Goal: Find specific page/section

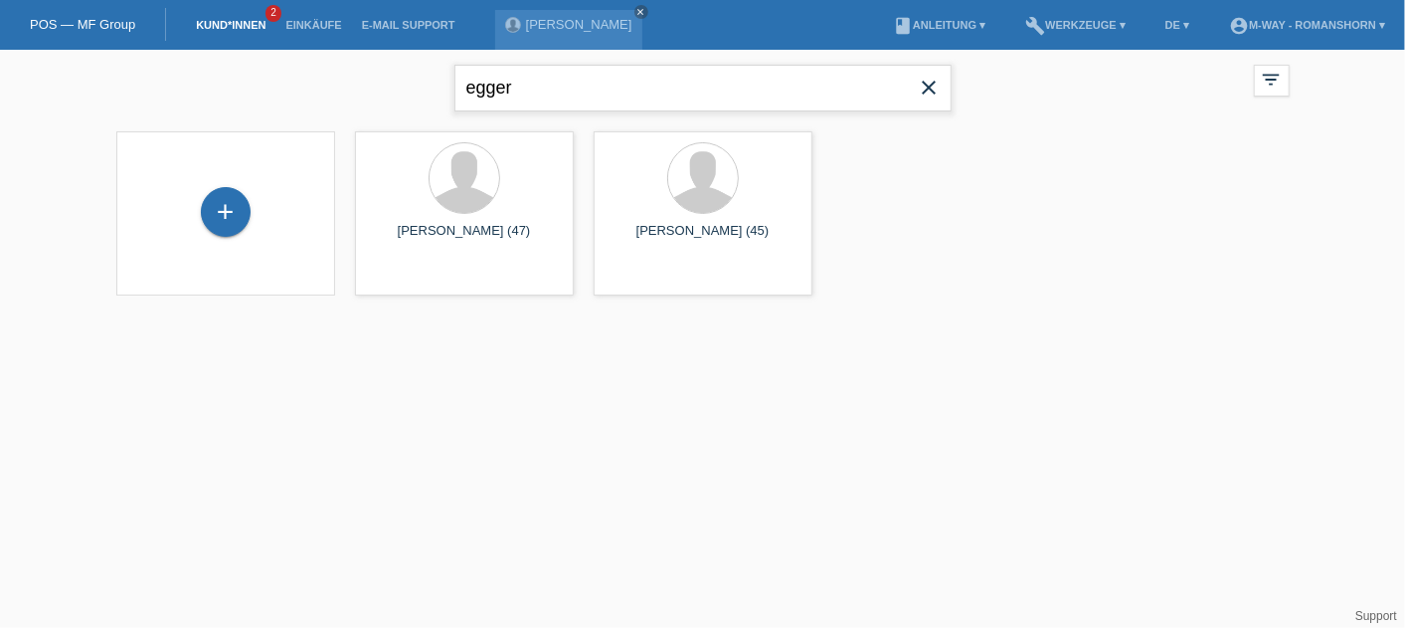
drag, startPoint x: 560, startPoint y: 93, endPoint x: 325, endPoint y: 93, distance: 234.7
click at [325, 93] on div "egger close filter_list view_module Alle Kund*innen anzeigen star Markierte [PE…" at bounding box center [703, 86] width 1194 height 72
type input "rutz"
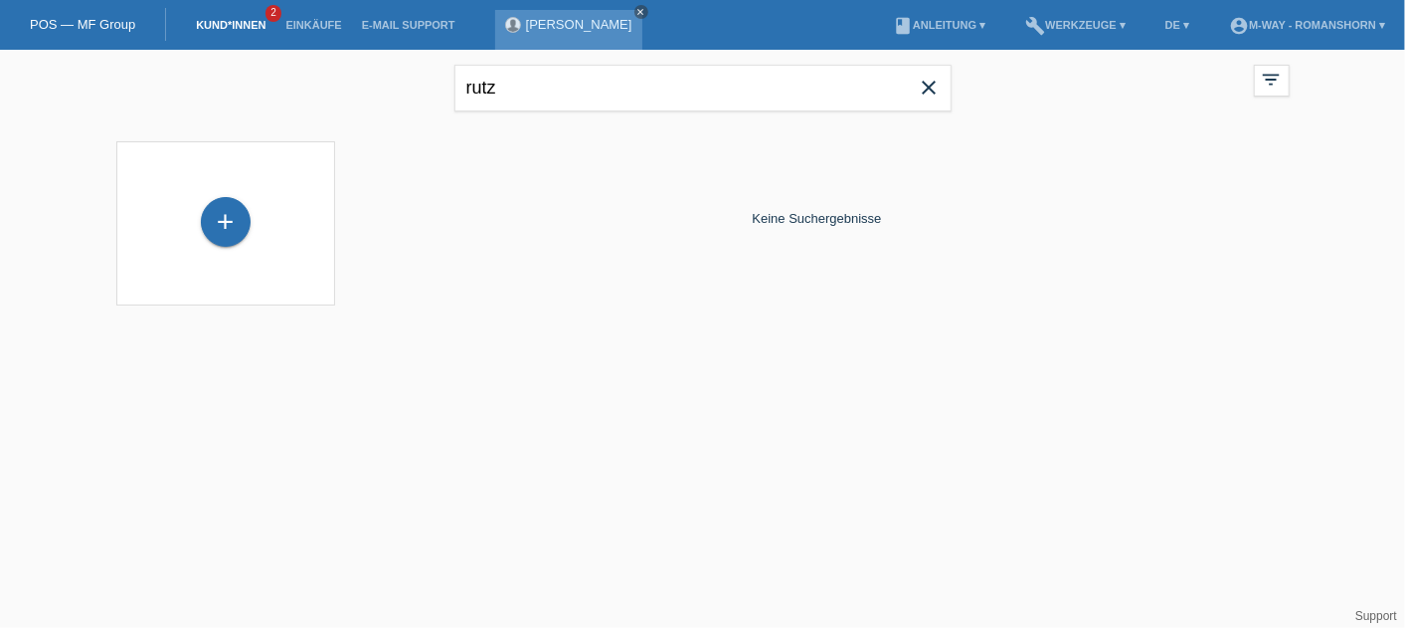
click at [637, 8] on icon "close" at bounding box center [642, 12] width 10 height 10
click at [542, 74] on input "rutz" at bounding box center [703, 88] width 497 height 47
drag, startPoint x: 431, startPoint y: 97, endPoint x: 343, endPoint y: 95, distance: 87.5
click at [343, 95] on div "rutz close filter_list view_module Alle Kund*innen anzeigen star Markierte [PER…" at bounding box center [703, 86] width 1194 height 72
type input "dürr"
